Goal: Task Accomplishment & Management: Manage account settings

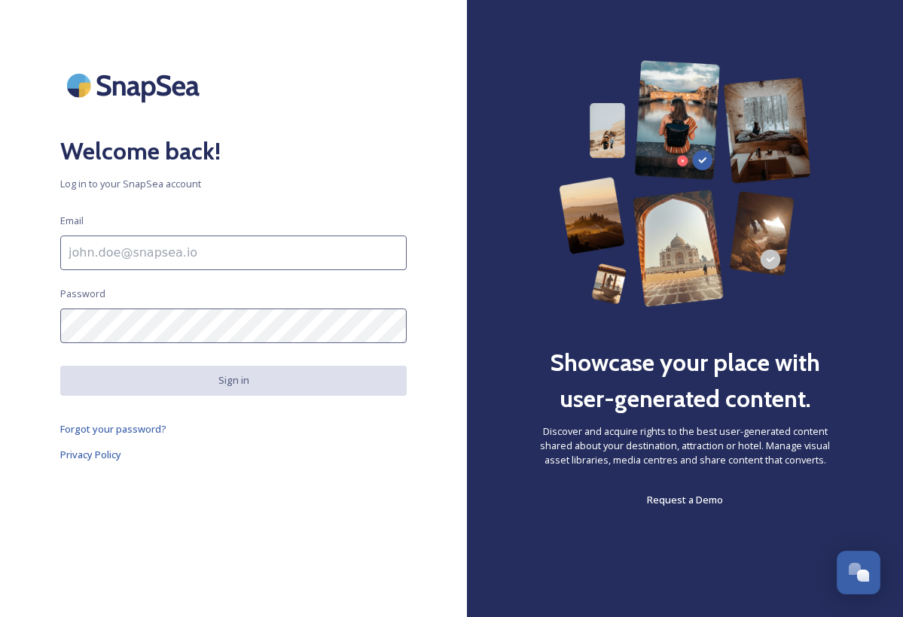
type input "[EMAIL_ADDRESS][DOMAIN_NAME]"
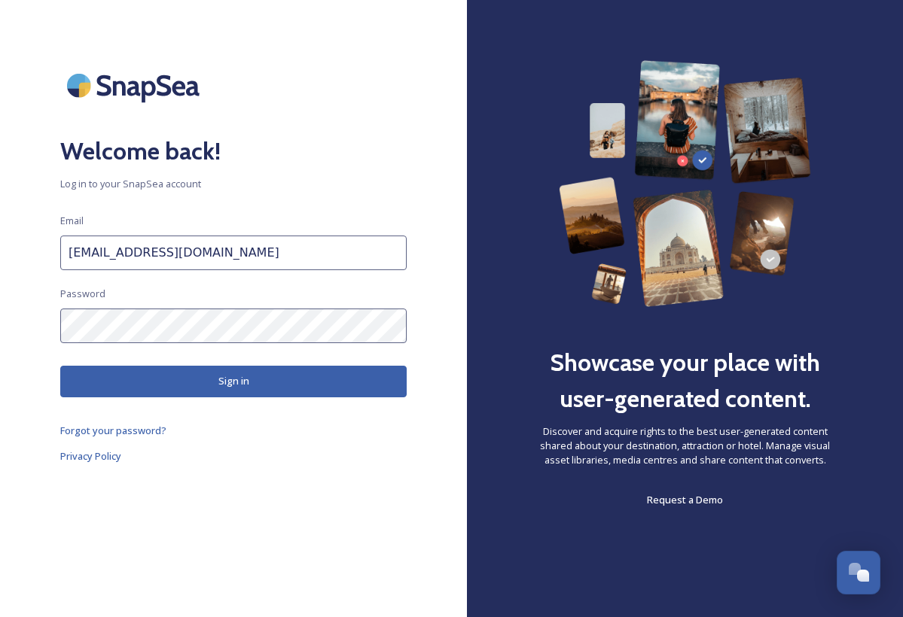
click at [161, 381] on button "Sign in" at bounding box center [233, 381] width 346 height 31
click at [142, 430] on span "Forgot your password?" at bounding box center [113, 432] width 106 height 14
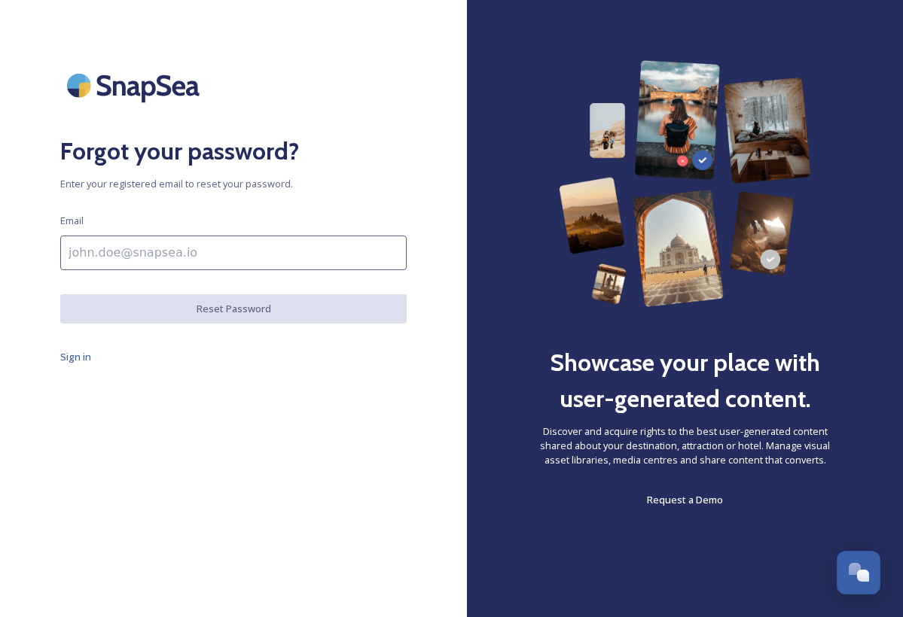
click at [170, 247] on input at bounding box center [233, 253] width 346 height 35
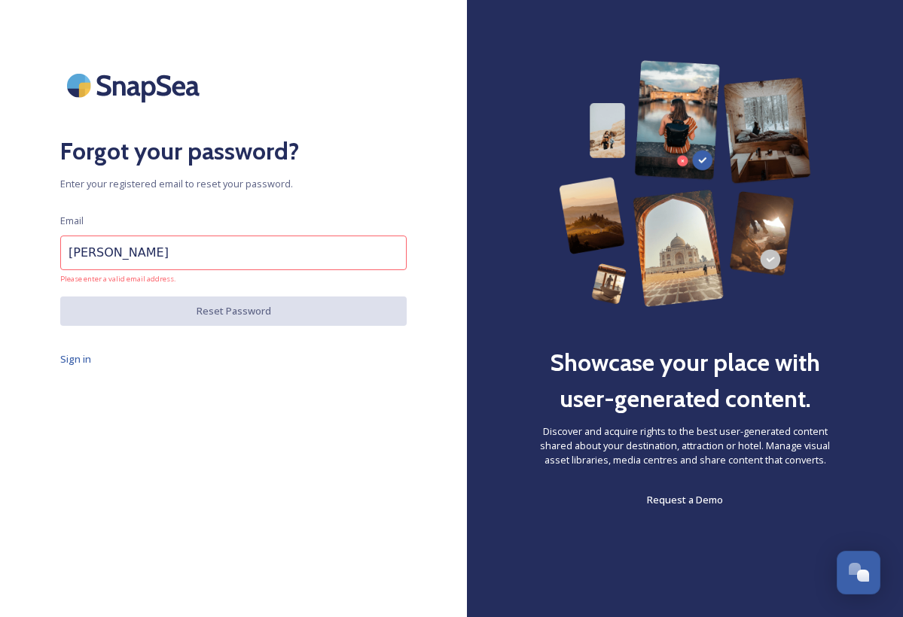
type input "[EMAIL_ADDRESS][DOMAIN_NAME]"
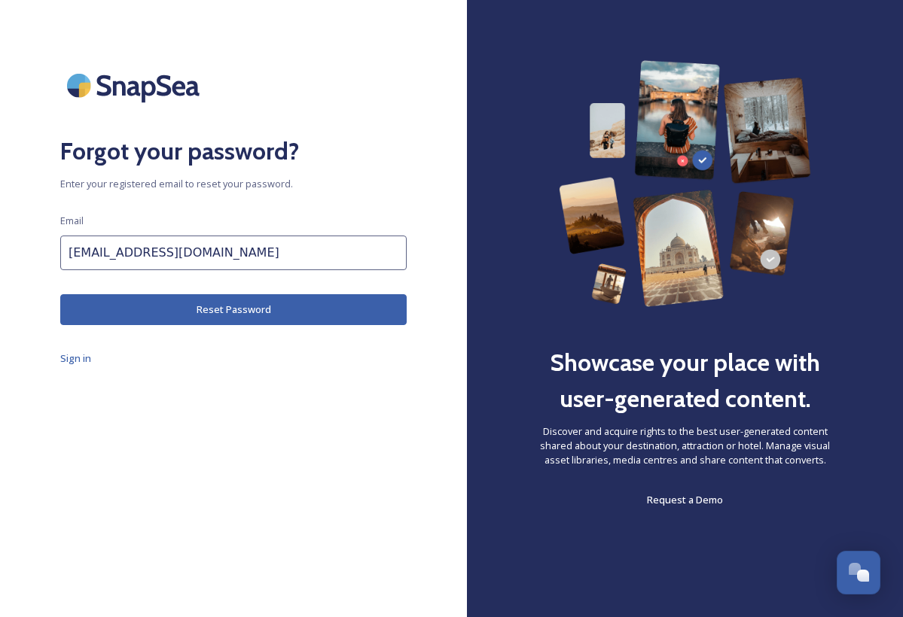
click at [213, 312] on button "Reset Password" at bounding box center [233, 309] width 346 height 31
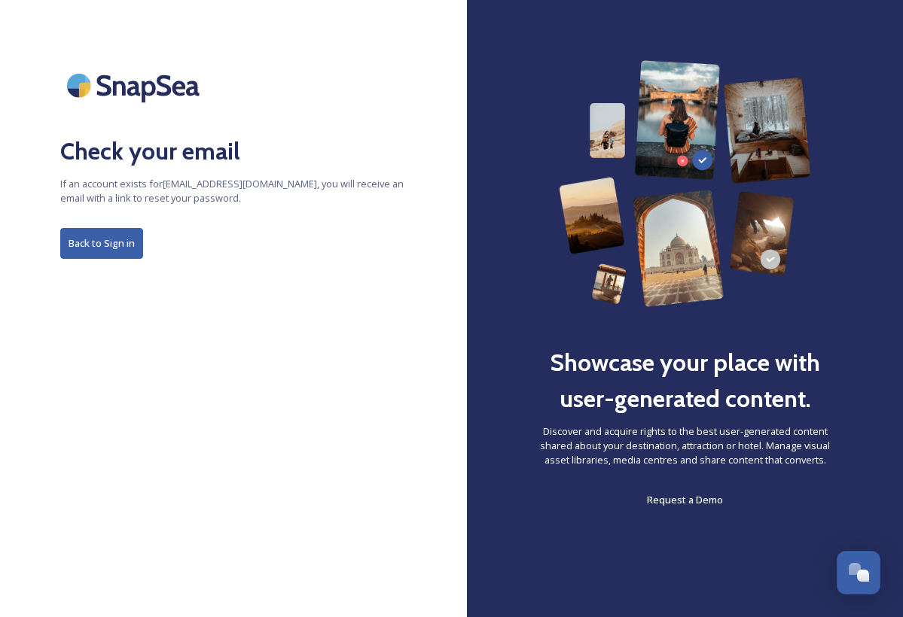
click at [128, 251] on button "Back to Sign in" at bounding box center [101, 243] width 83 height 31
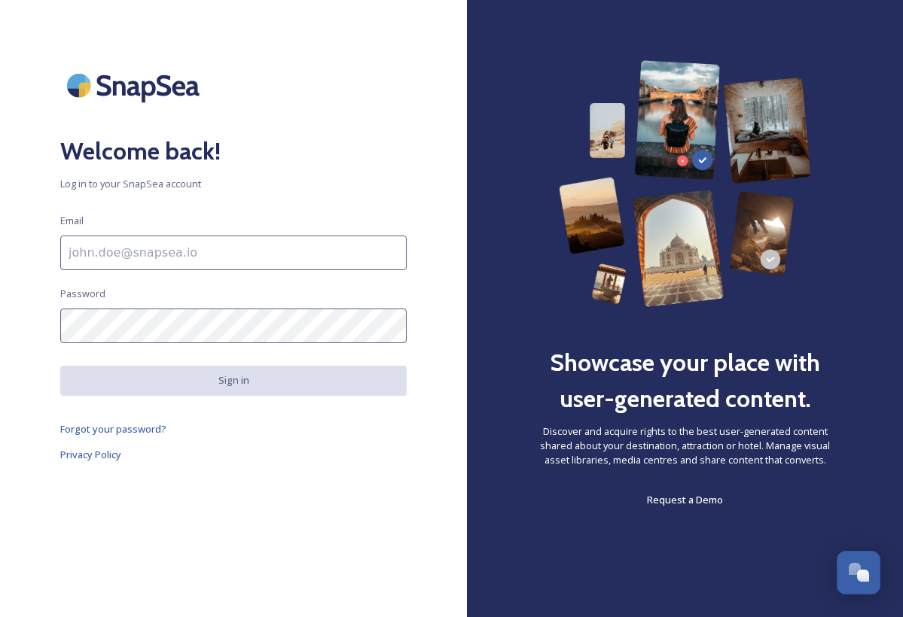
click at [329, 84] on div at bounding box center [233, 85] width 346 height 50
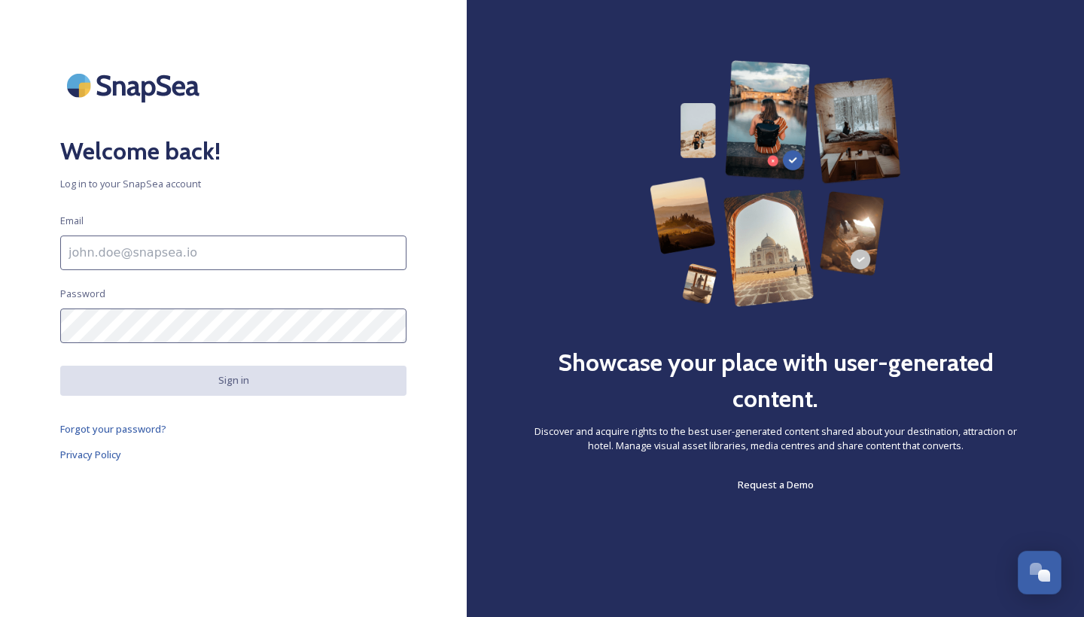
click at [634, 1] on div "Showcase your place with user-generated content. Discover and acquire rights to…" at bounding box center [775, 308] width 617 height 617
